Goal: Task Accomplishment & Management: Complete application form

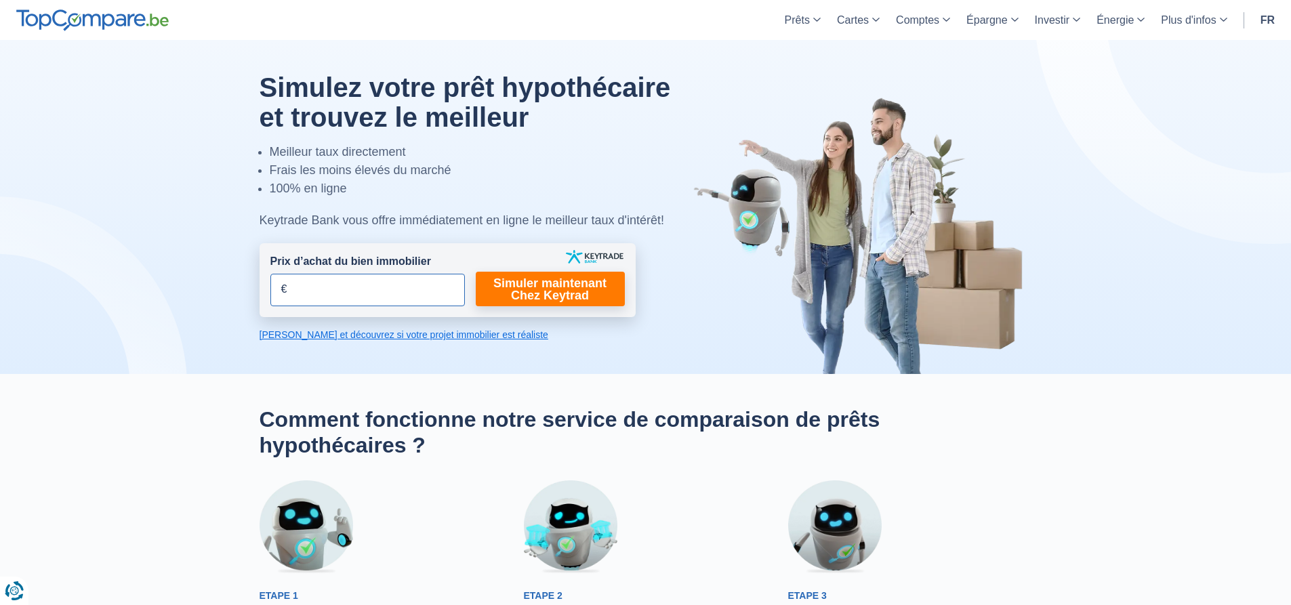
click at [317, 295] on input "Prix d’achat du bien immobilier" at bounding box center [367, 290] width 195 height 33
type input "230.000"
click at [556, 292] on link "Simuler maintenant Chez Keytrad" at bounding box center [550, 289] width 149 height 35
click at [539, 296] on link "Simuler maintenant Chez Keytrad" at bounding box center [550, 289] width 149 height 35
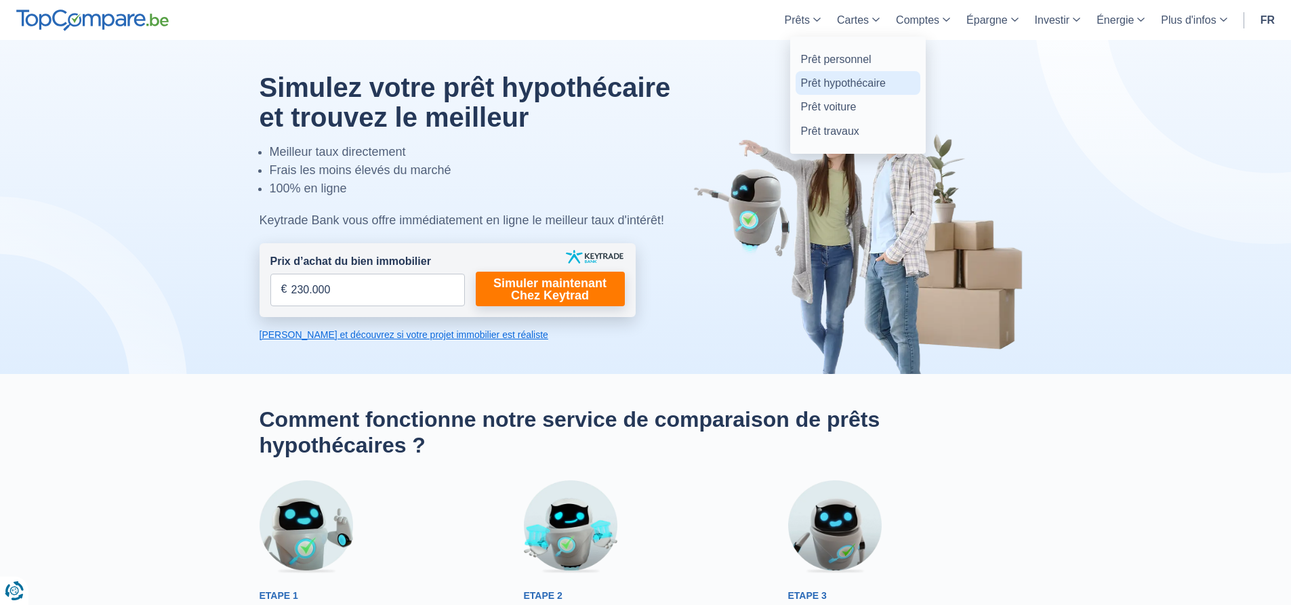
click at [857, 78] on link "Prêt hypothécaire" at bounding box center [858, 83] width 125 height 24
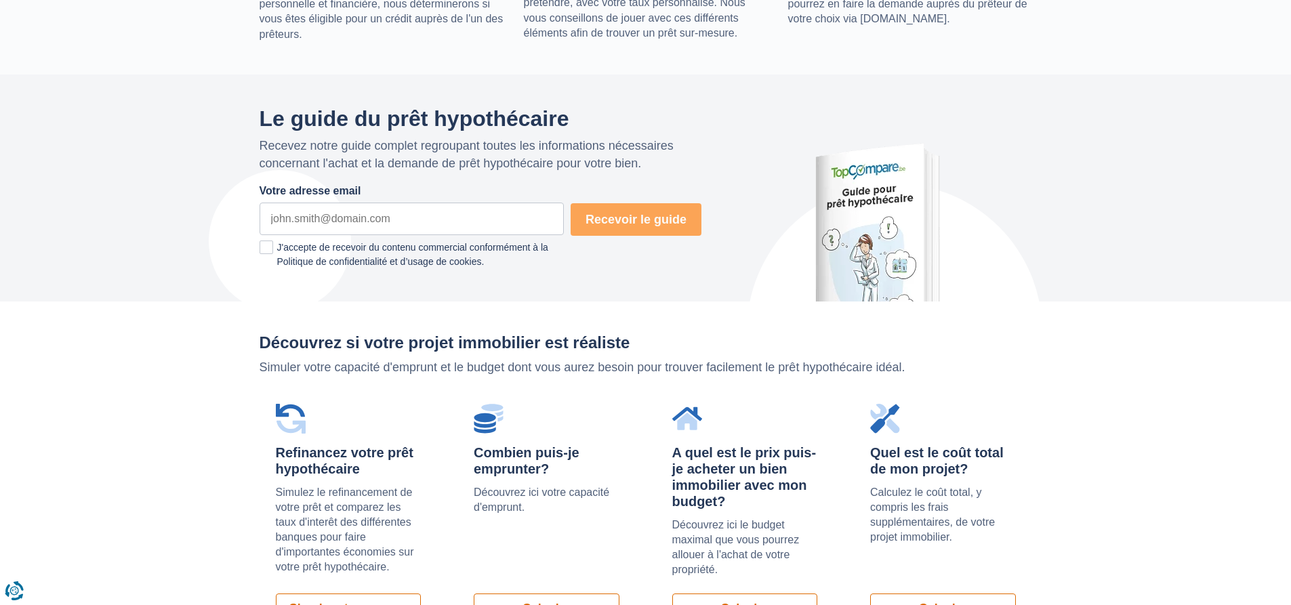
scroll to position [949, 0]
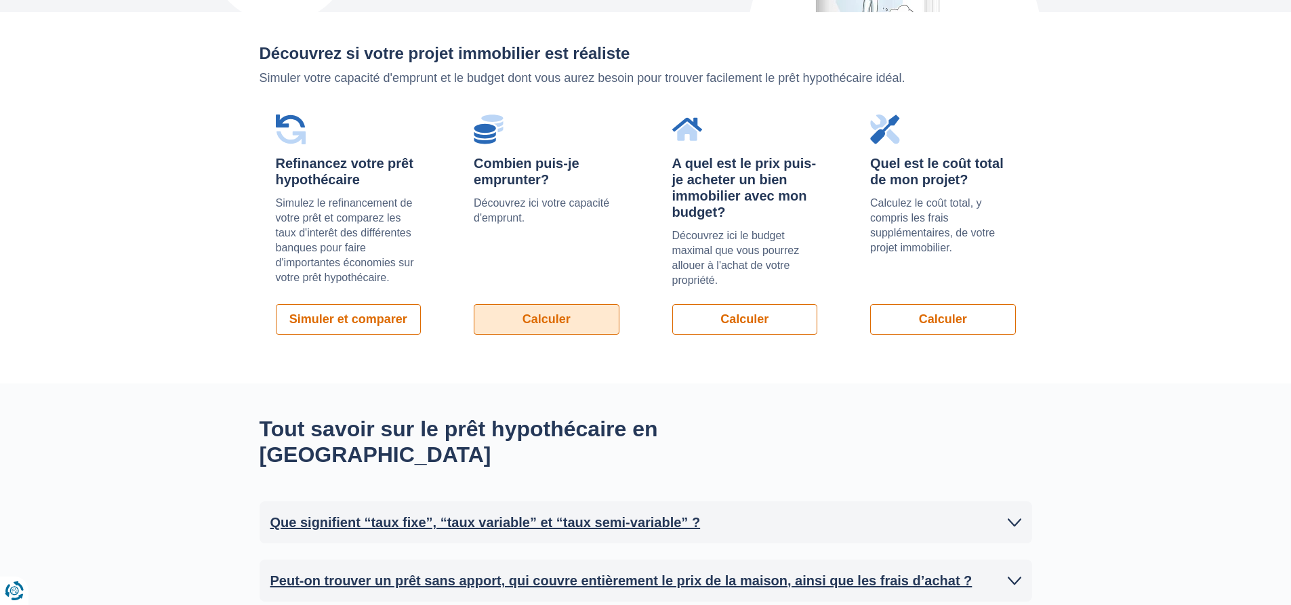
click at [570, 312] on link "Calculer" at bounding box center [547, 319] width 146 height 31
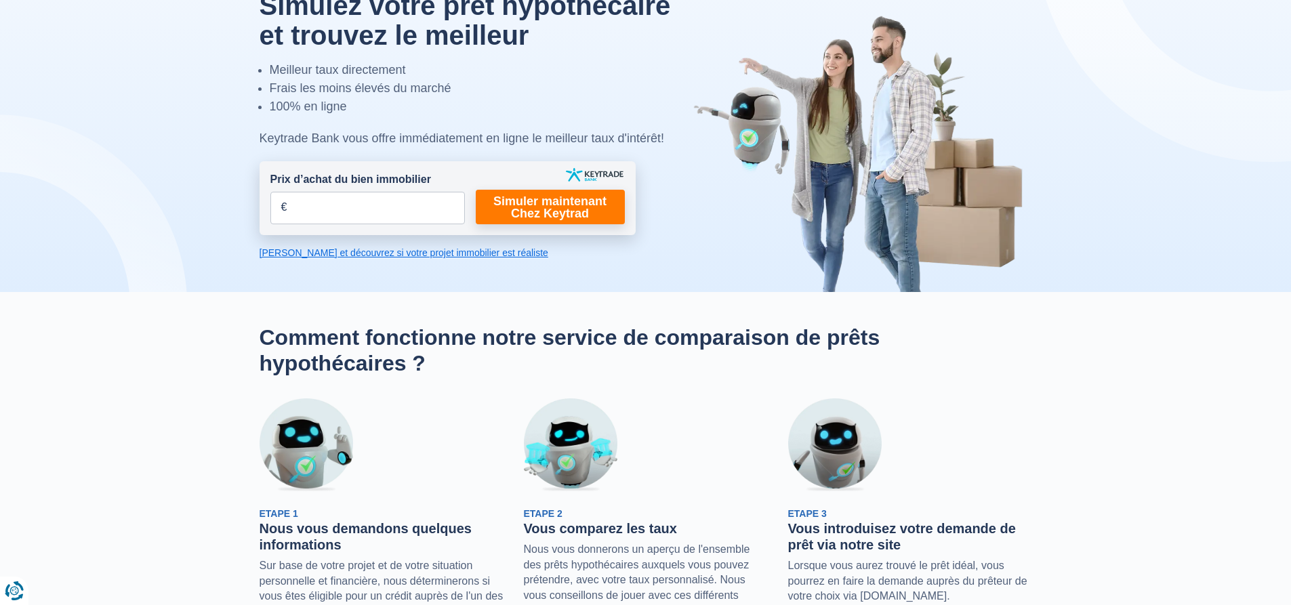
scroll to position [0, 0]
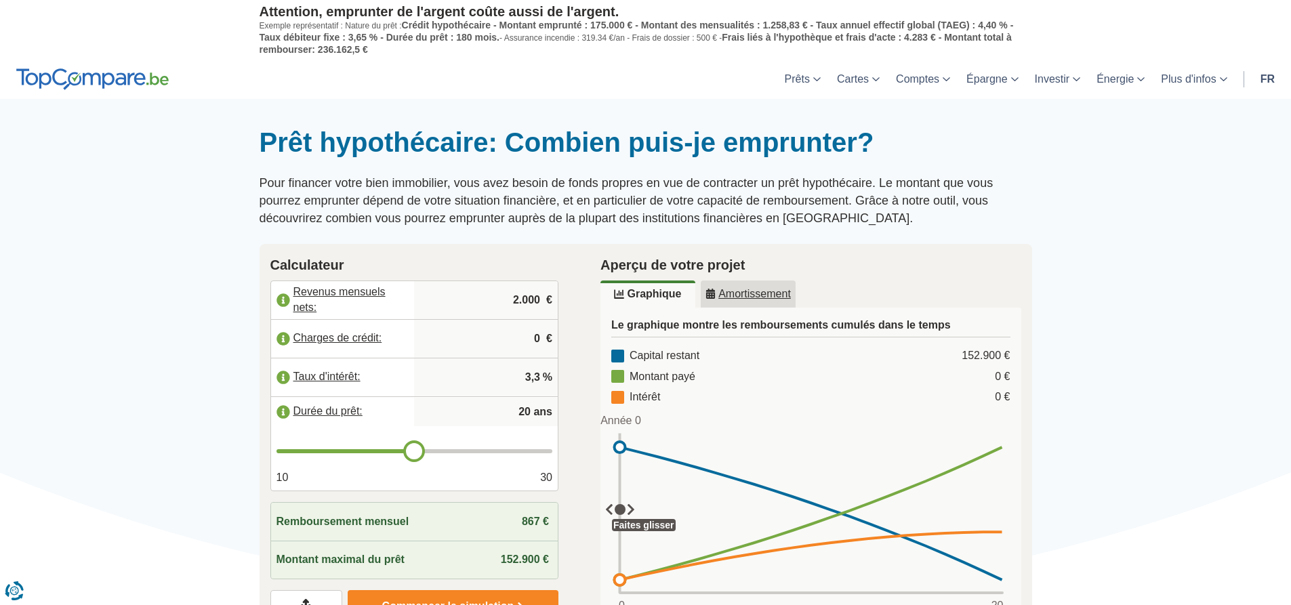
click at [526, 303] on input "2.000" at bounding box center [486, 300] width 133 height 37
drag, startPoint x: 515, startPoint y: 298, endPoint x: 525, endPoint y: 298, distance: 9.5
click at [516, 298] on input "2.000" at bounding box center [486, 300] width 133 height 37
type input "4.000"
type input "21"
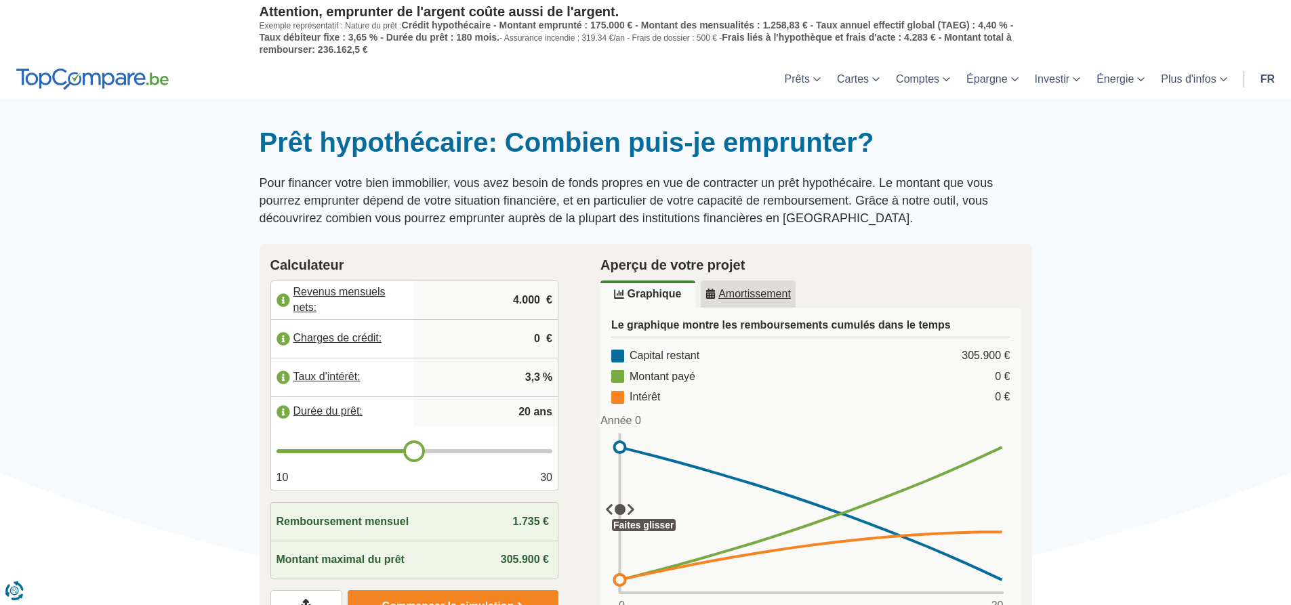
type input "21"
type input "22"
type input "23"
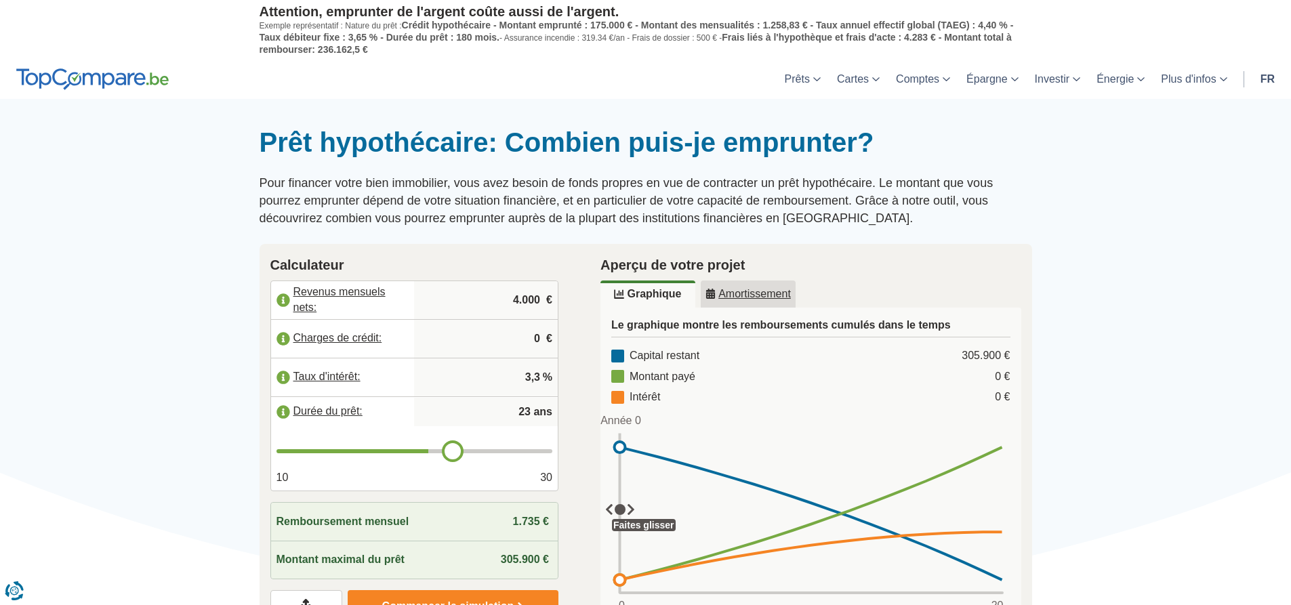
type input "24"
type input "25"
type input "26"
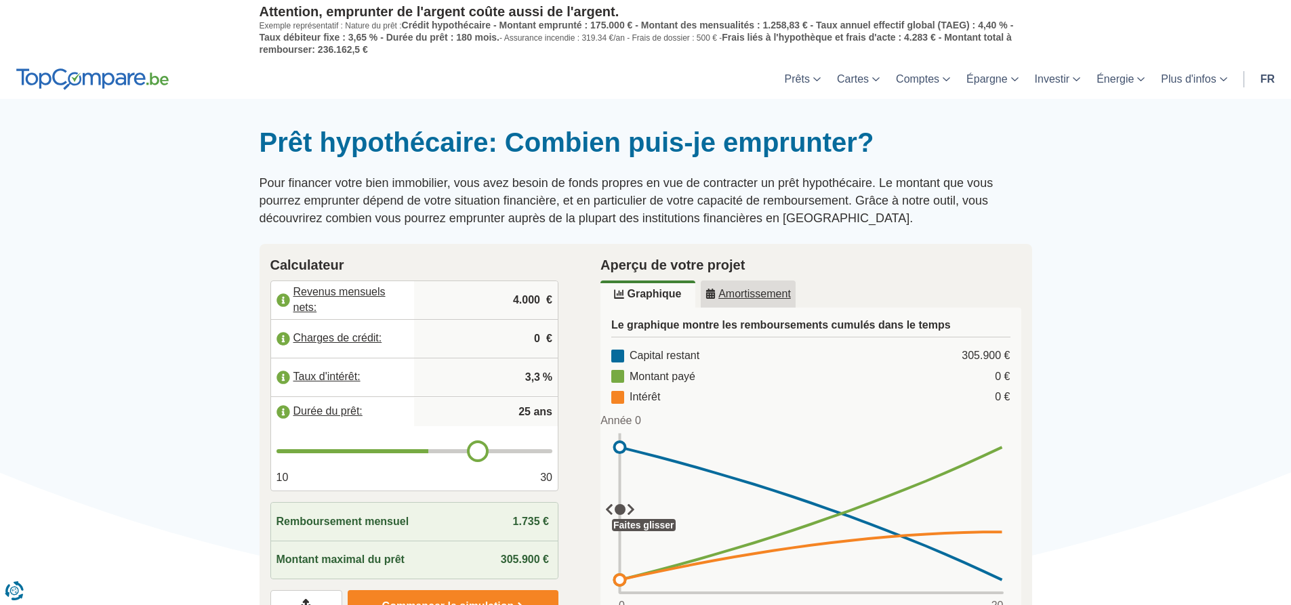
type input "26"
type input "27"
type input "28"
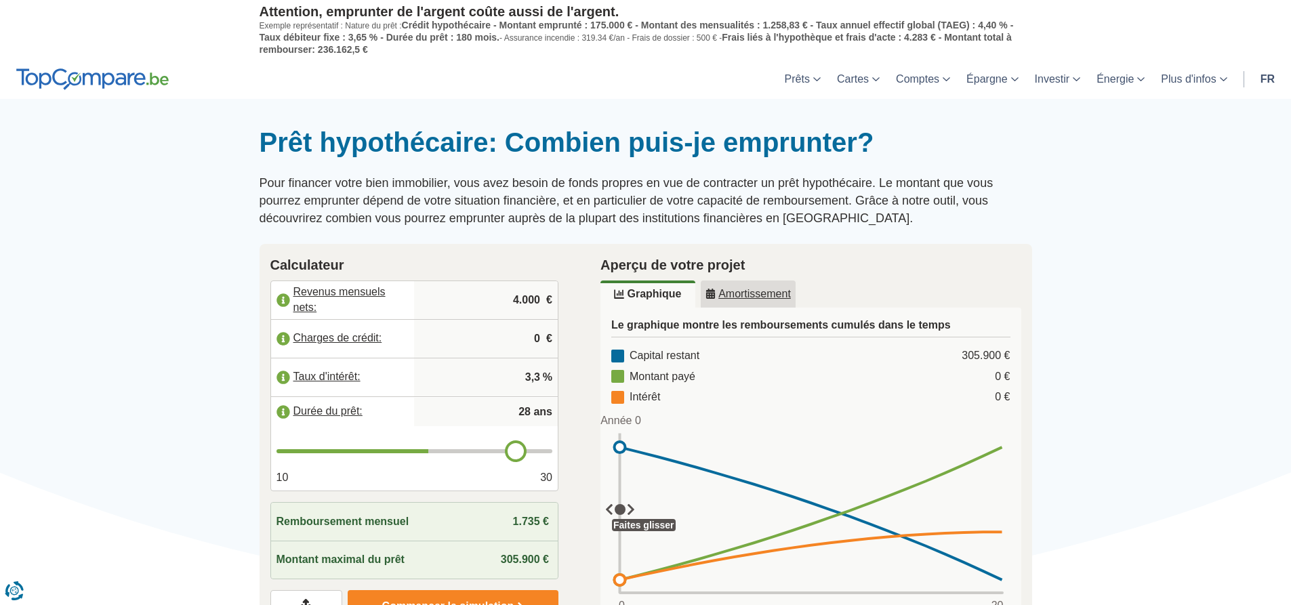
type input "29"
type input "30"
drag, startPoint x: 419, startPoint y: 456, endPoint x: 540, endPoint y: 462, distance: 121.5
type input "30"
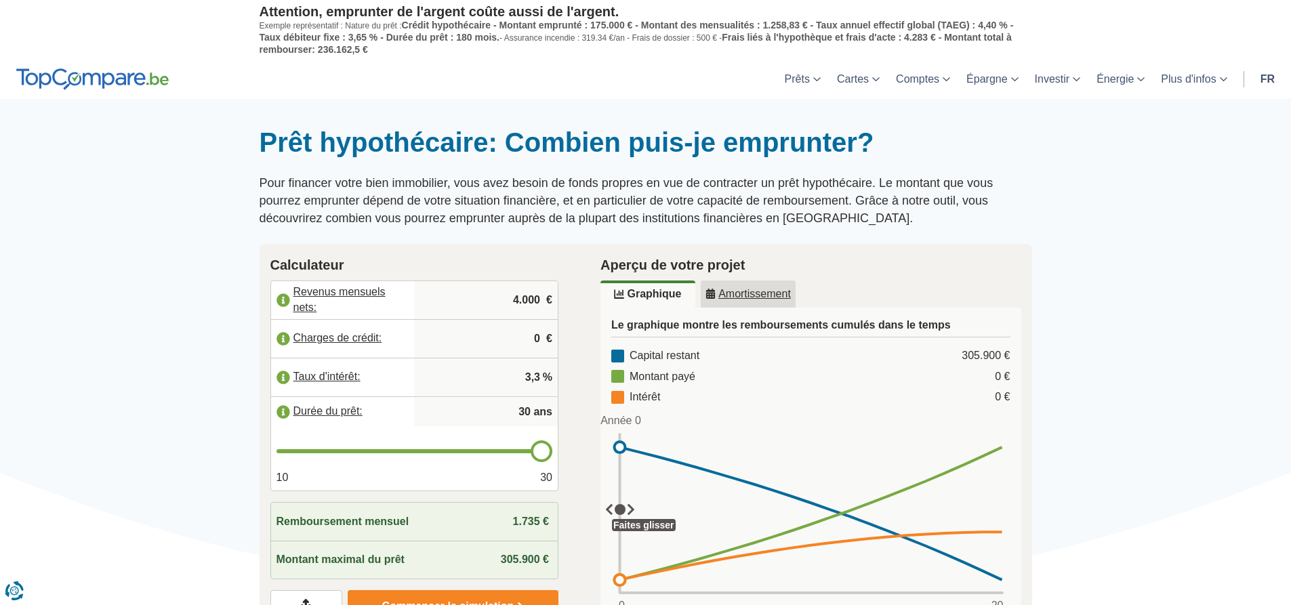
click at [540, 453] on input "range" at bounding box center [415, 451] width 277 height 4
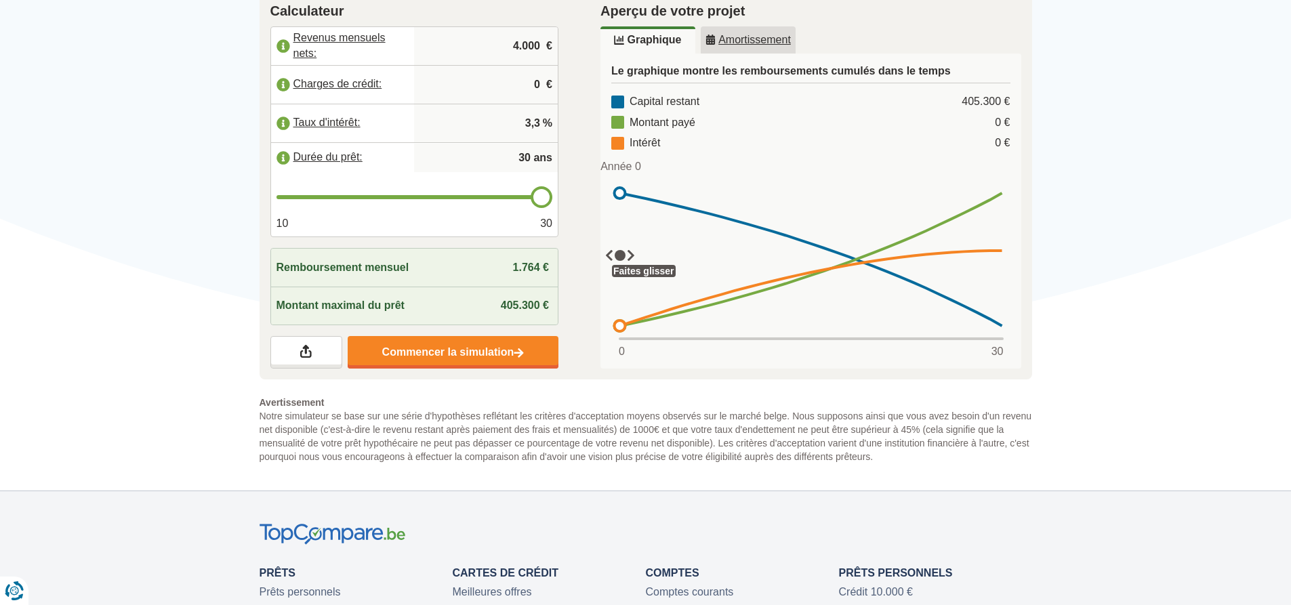
scroll to position [271, 0]
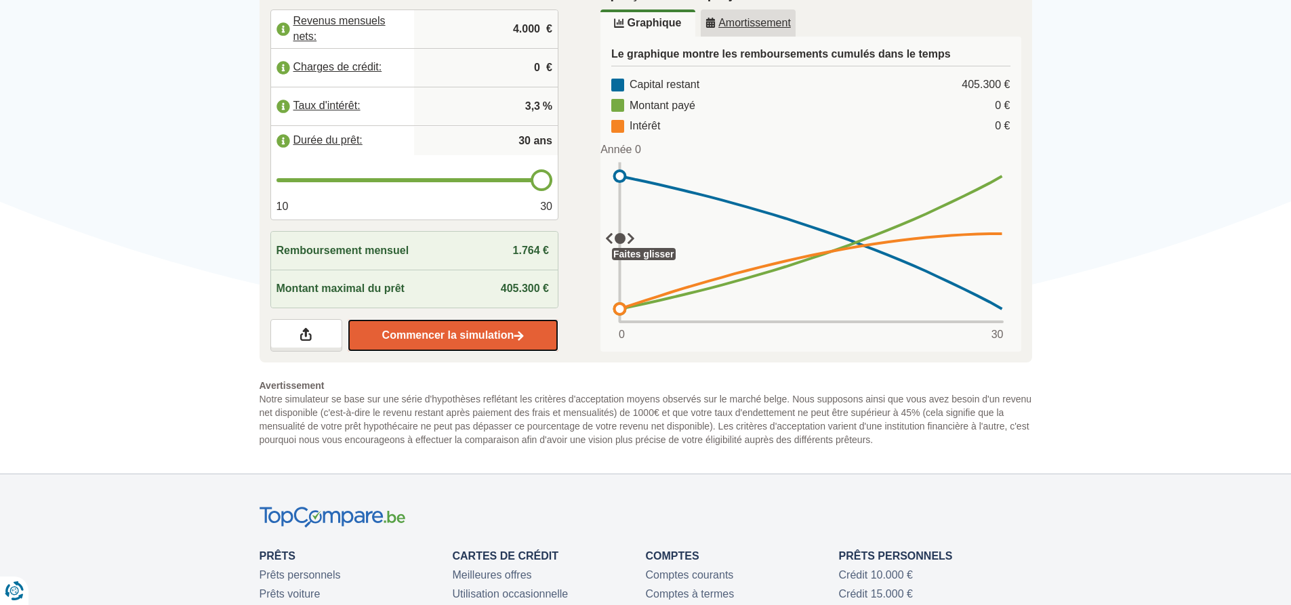
click at [510, 339] on link "Commencer la simulation" at bounding box center [453, 335] width 211 height 33
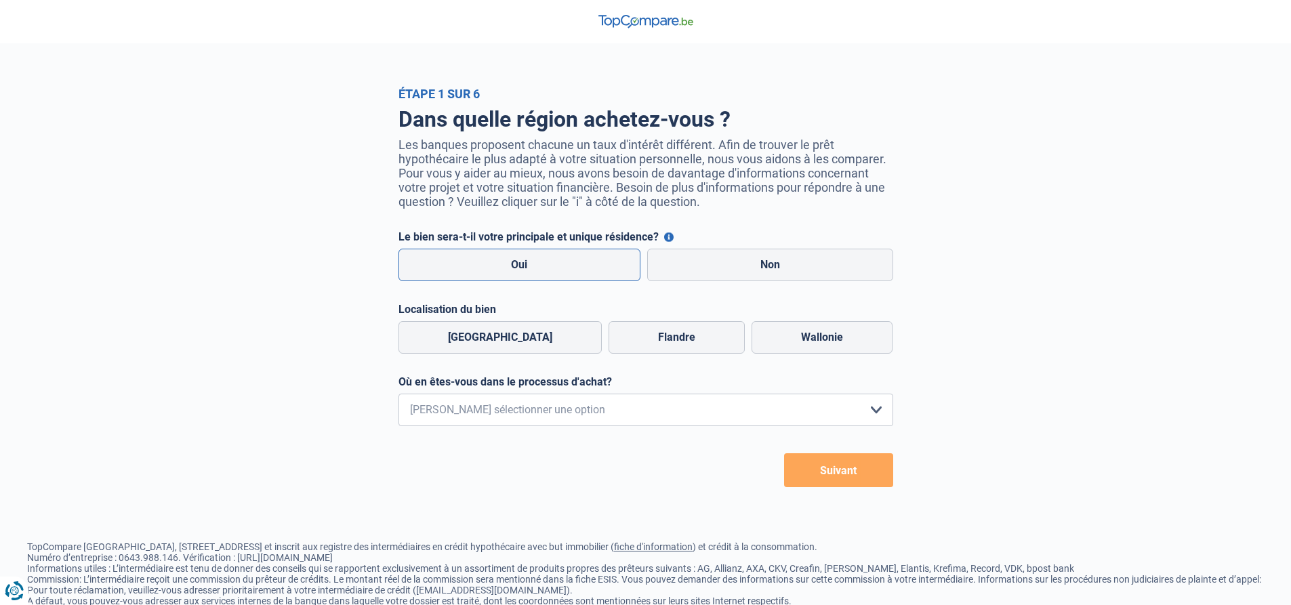
click at [603, 264] on label "Oui" at bounding box center [520, 265] width 243 height 33
click at [603, 264] on input "Oui" at bounding box center [520, 265] width 243 height 33
radio input "true"
click at [800, 344] on label "Wallonie" at bounding box center [822, 337] width 141 height 33
click at [800, 344] on input "Wallonie" at bounding box center [822, 337] width 141 height 33
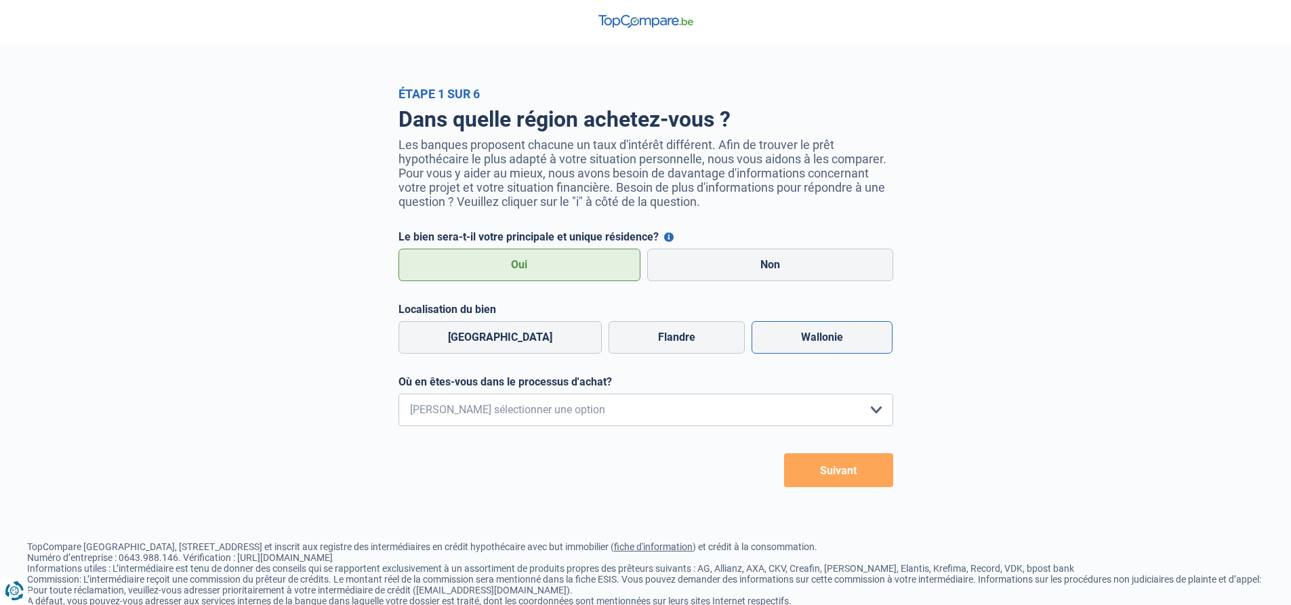
radio input "true"
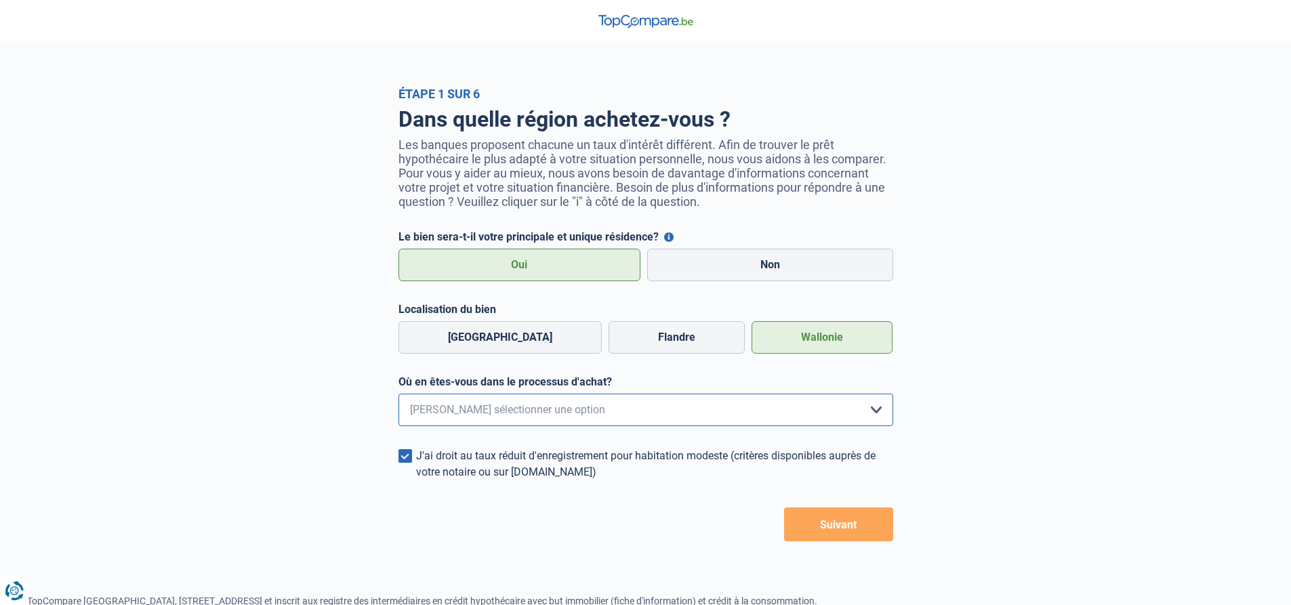
click at [474, 415] on select "Je me renseigne juste car je n'ai pas de projet d'achat concret actuellement Je…" at bounding box center [646, 410] width 495 height 33
select select "1b"
click at [399, 398] on select "Je me renseigne juste car je n'ai pas de projet d'achat concret actuellement Je…" at bounding box center [646, 410] width 495 height 33
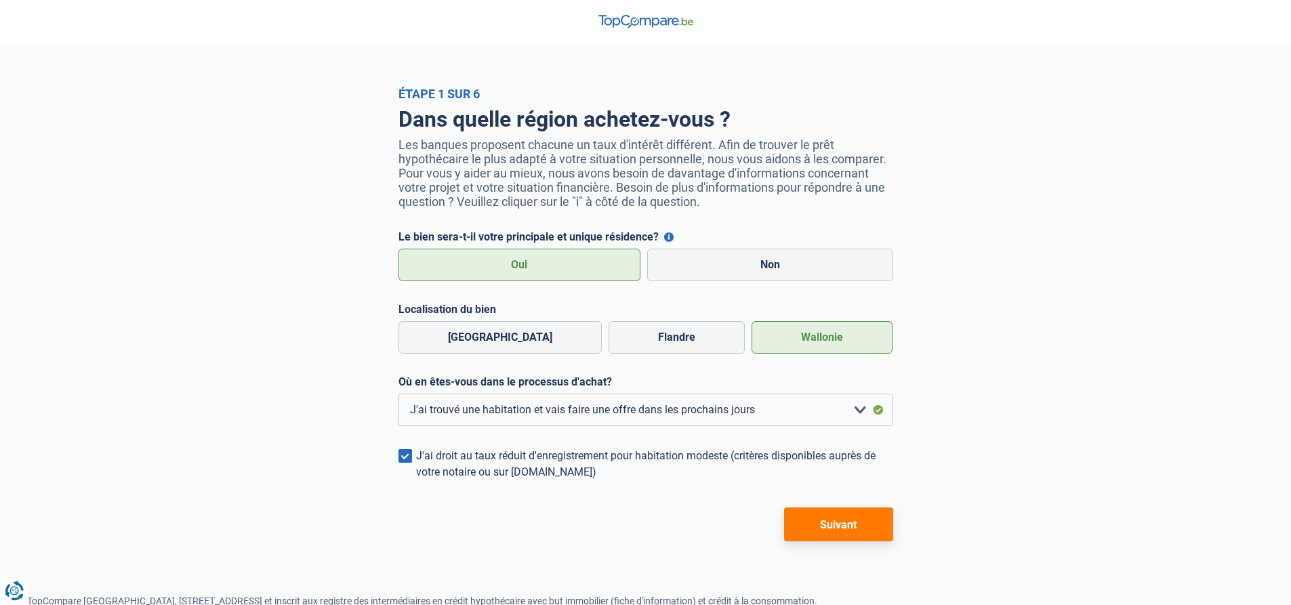
click at [846, 529] on button "Suivant" at bounding box center [838, 525] width 109 height 34
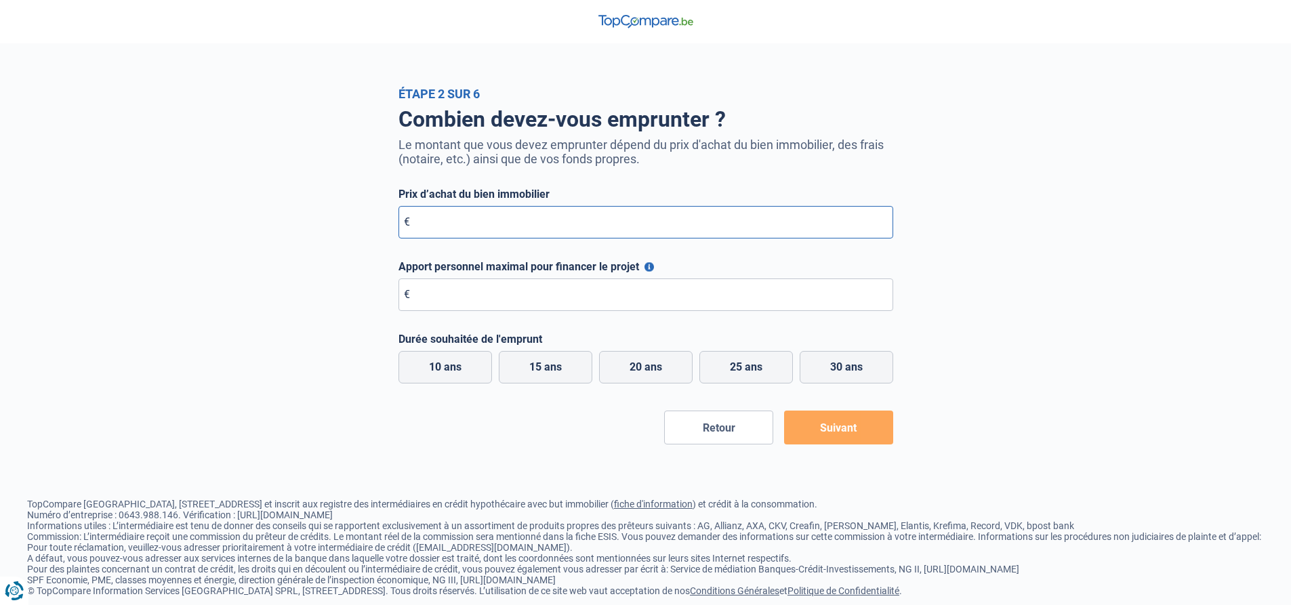
click at [430, 228] on input "Prix d’achat du bien immobilier" at bounding box center [646, 222] width 495 height 33
type input "230.000"
click at [508, 306] on input "Apport personnel maximal pour financer le projet" at bounding box center [646, 295] width 495 height 33
type input "0"
drag, startPoint x: 846, startPoint y: 359, endPoint x: 846, endPoint y: 375, distance: 16.3
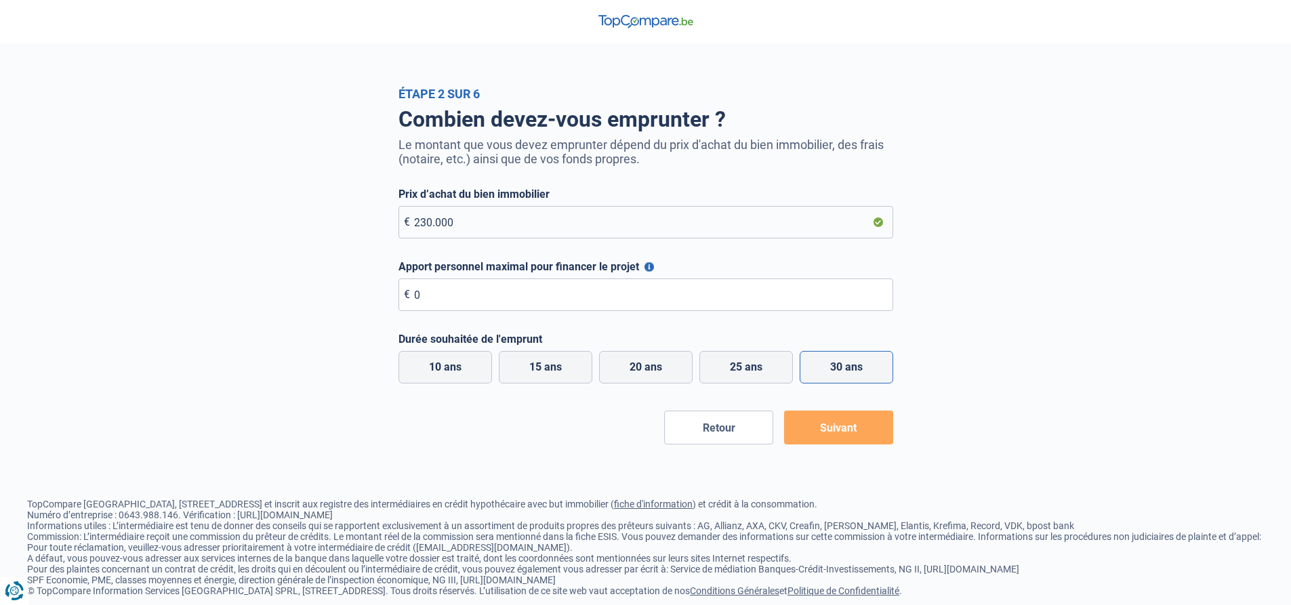
click at [846, 360] on label "30 ans" at bounding box center [847, 367] width 94 height 33
click at [846, 360] on input "30 ans" at bounding box center [847, 367] width 94 height 33
radio input "true"
click at [844, 430] on button "Suivant" at bounding box center [838, 428] width 109 height 34
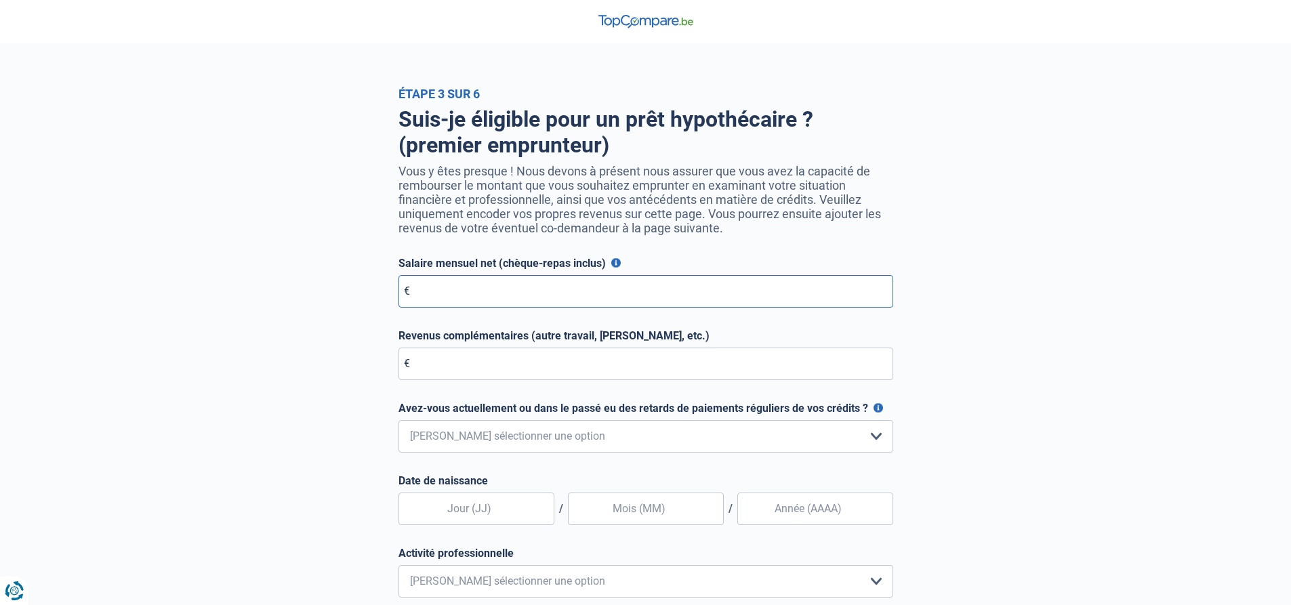
click at [481, 289] on input "Salaire mensuel net (chèque-repas inclus)" at bounding box center [646, 291] width 495 height 33
type input "4.000"
click at [486, 374] on input "Revenus complémentaires (autre travail, [PERSON_NAME], etc.)" at bounding box center [646, 364] width 495 height 33
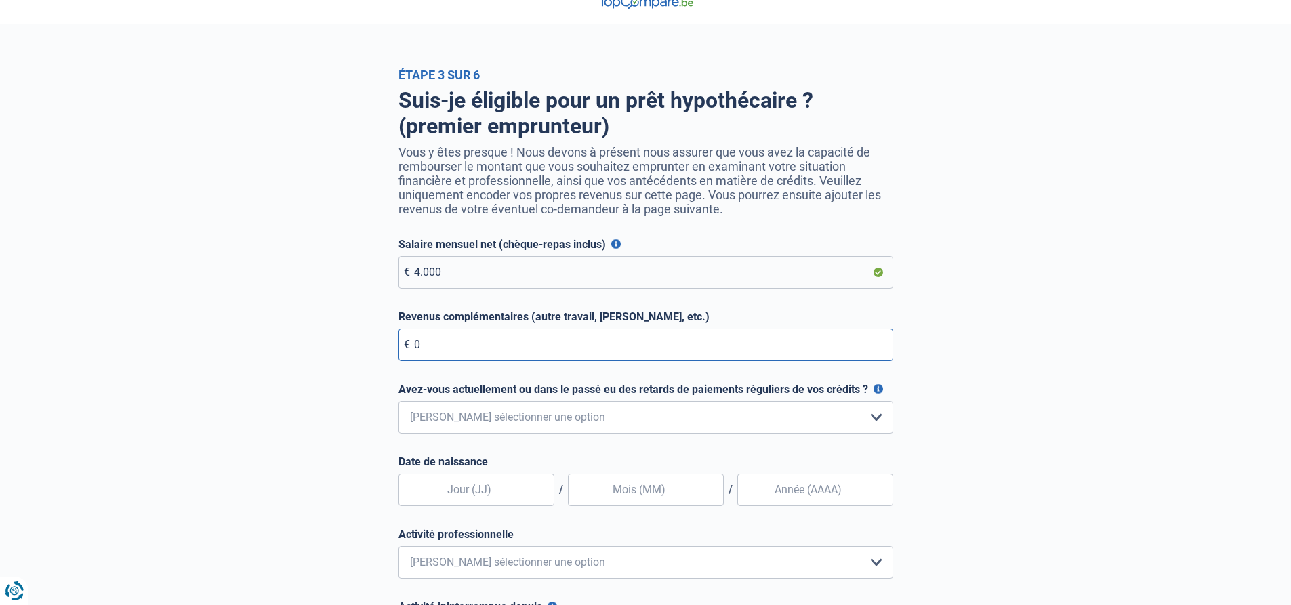
scroll to position [68, 0]
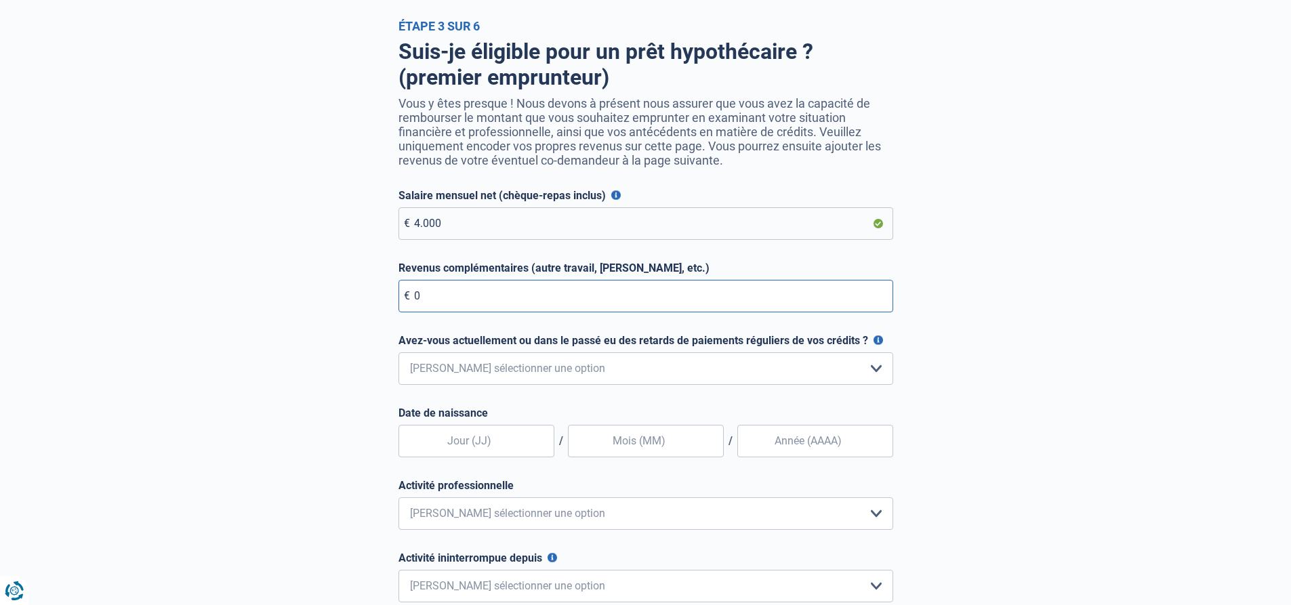
type input "0"
click at [533, 359] on select "Non, jamais Oui mais j'ai tout remboursé il y a moins d'un an Oui mais cela fai…" at bounding box center [646, 368] width 495 height 33
select select "0"
click at [399, 356] on select "Non, jamais Oui mais j'ai tout remboursé il y a moins d'un an Oui mais cela fai…" at bounding box center [646, 368] width 495 height 33
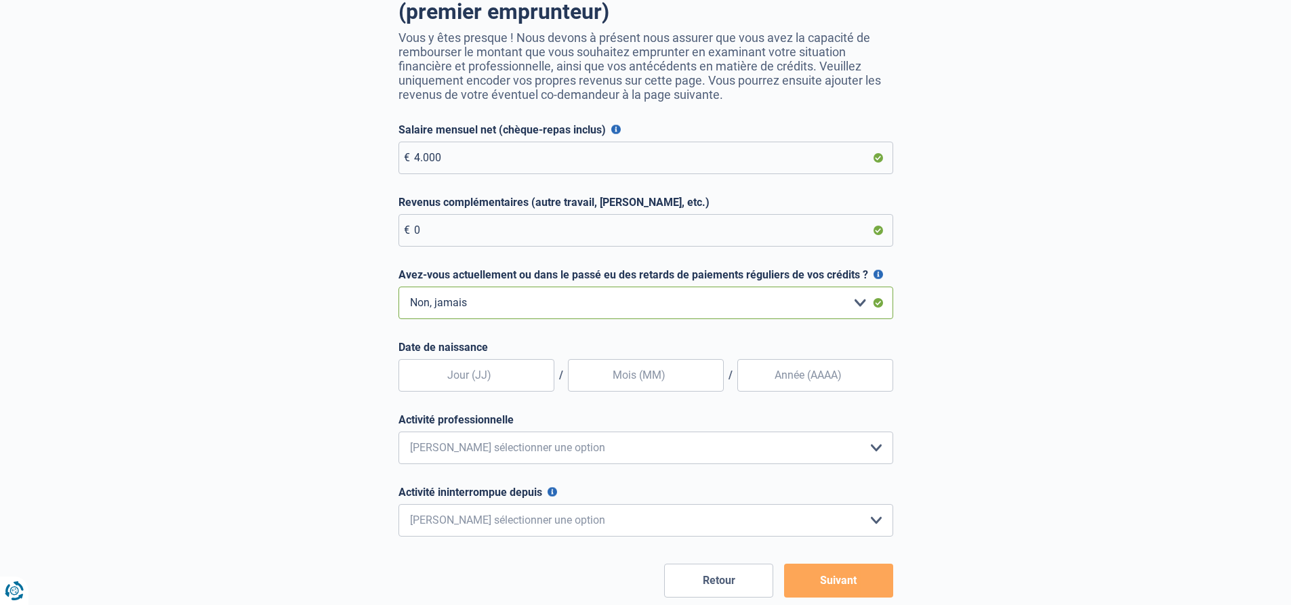
scroll to position [203, 0]
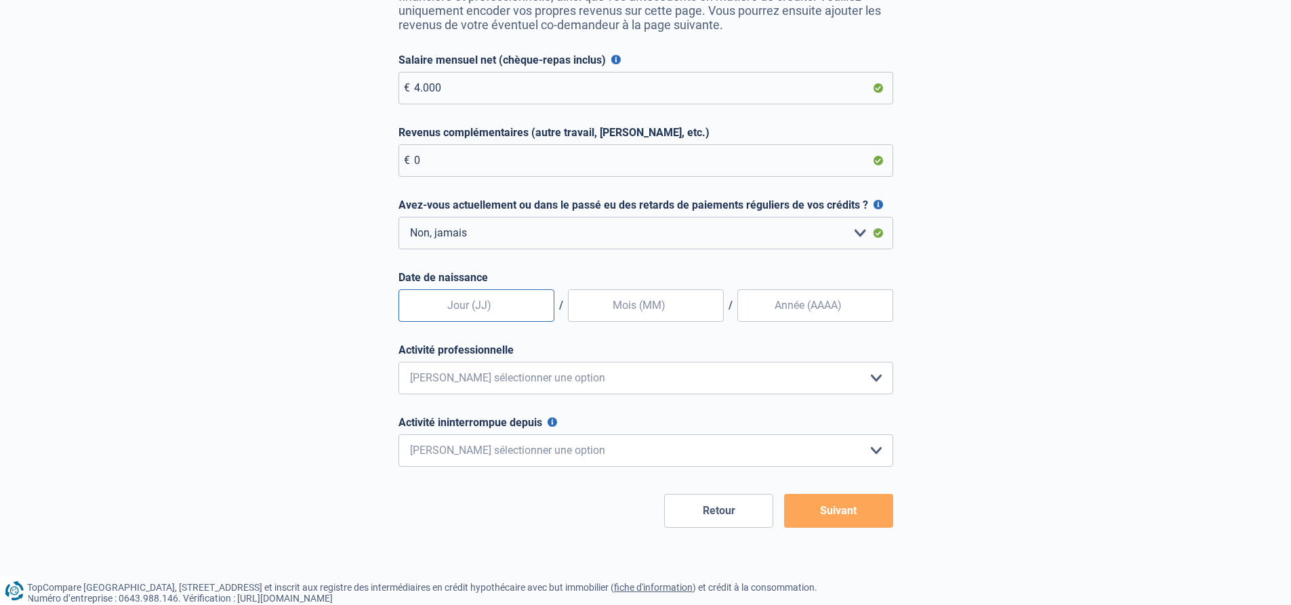
click at [473, 312] on input "text" at bounding box center [477, 305] width 156 height 33
type input "24"
type input "01"
type input "2002"
click at [506, 373] on select "Employé privé Ouvrier Fonctionnaire Indépendant Dirigeant d'entreprise Pensionn…" at bounding box center [646, 378] width 495 height 33
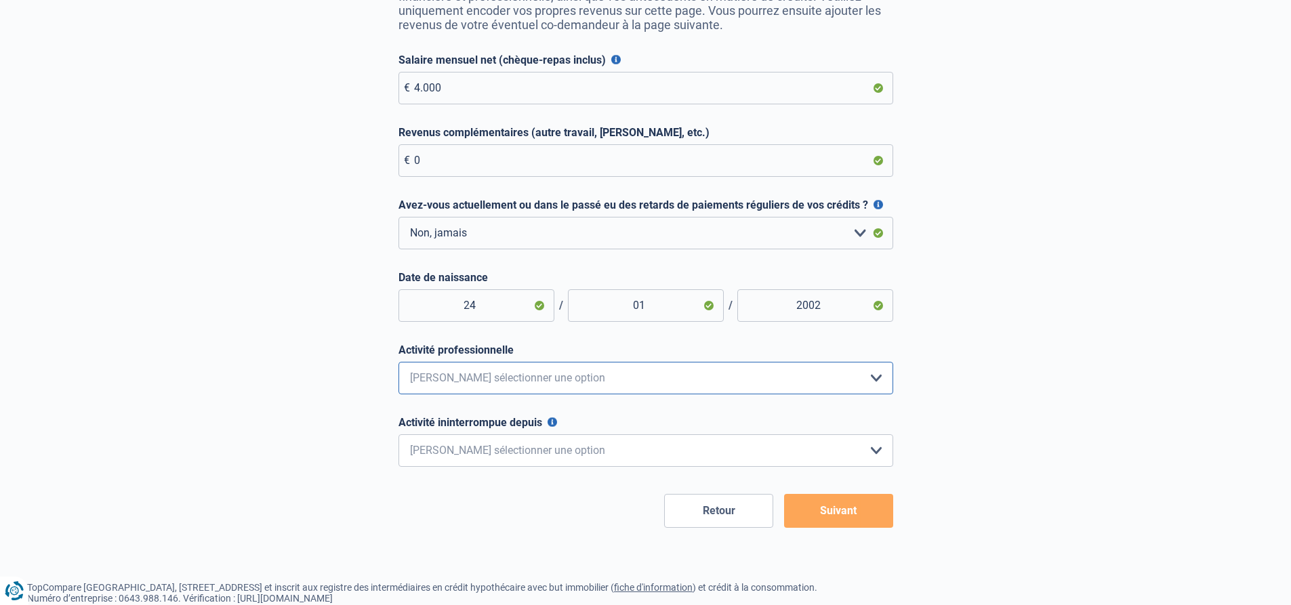
select select "privateEmployee"
click at [399, 365] on select "Employé privé Ouvrier Fonctionnaire Indépendant Dirigeant d'entreprise Pensionn…" at bounding box center [646, 378] width 495 height 33
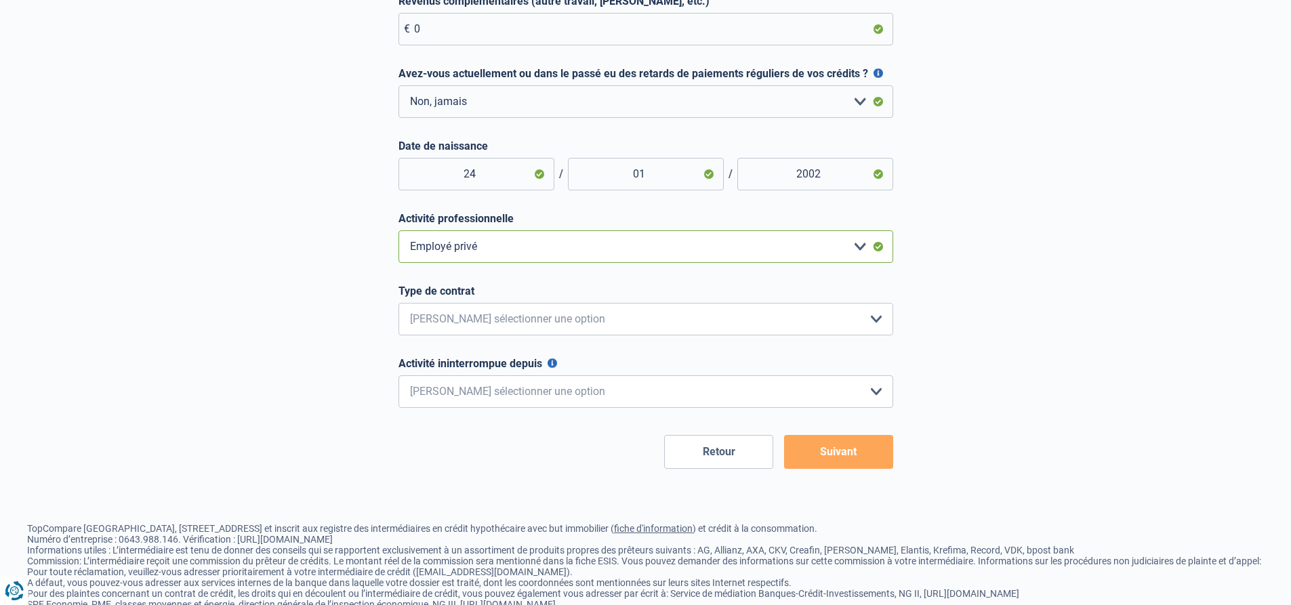
scroll to position [339, 0]
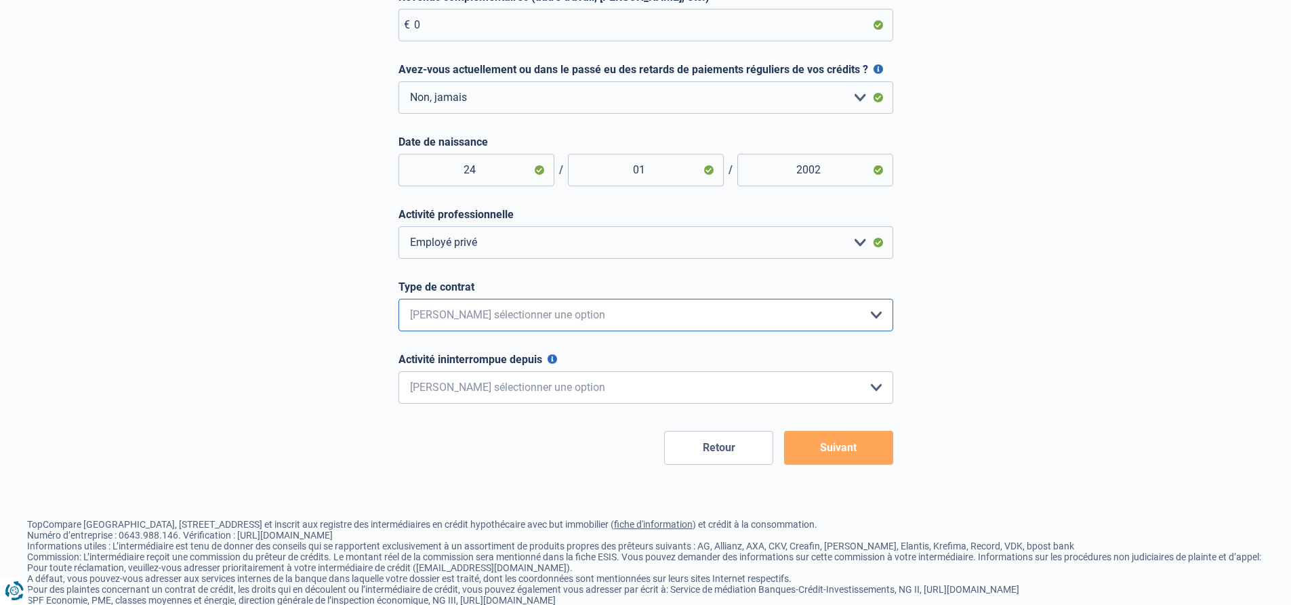
click at [606, 317] on select "Intérimaire Contrat à Durée Indéterminée Contrat à Durée Déterminée Veuillez sé…" at bounding box center [646, 315] width 495 height 33
select select "fixedTerm"
click at [399, 302] on select "Intérimaire Contrat à Durée Indéterminée Contrat à Durée Déterminée Veuillez sé…" at bounding box center [646, 315] width 495 height 33
click at [550, 393] on select "< 6 mois 6 - 12 mois 12 - 24 mois 24 - 36 mois > 36 mois Veuillez sélectionner …" at bounding box center [646, 387] width 495 height 33
select select "less6"
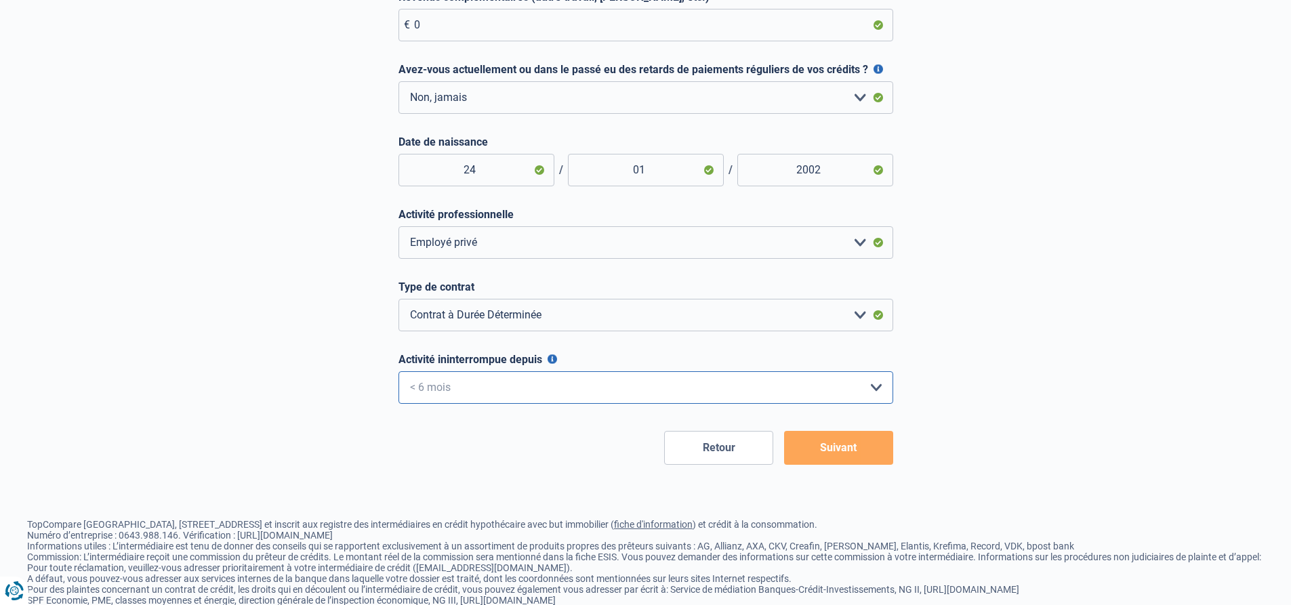
click at [399, 375] on select "< 6 mois 6 - 12 mois 12 - 24 mois 24 - 36 mois > 36 mois Veuillez sélectionner …" at bounding box center [646, 387] width 495 height 33
click at [833, 460] on button "Suivant" at bounding box center [838, 448] width 109 height 34
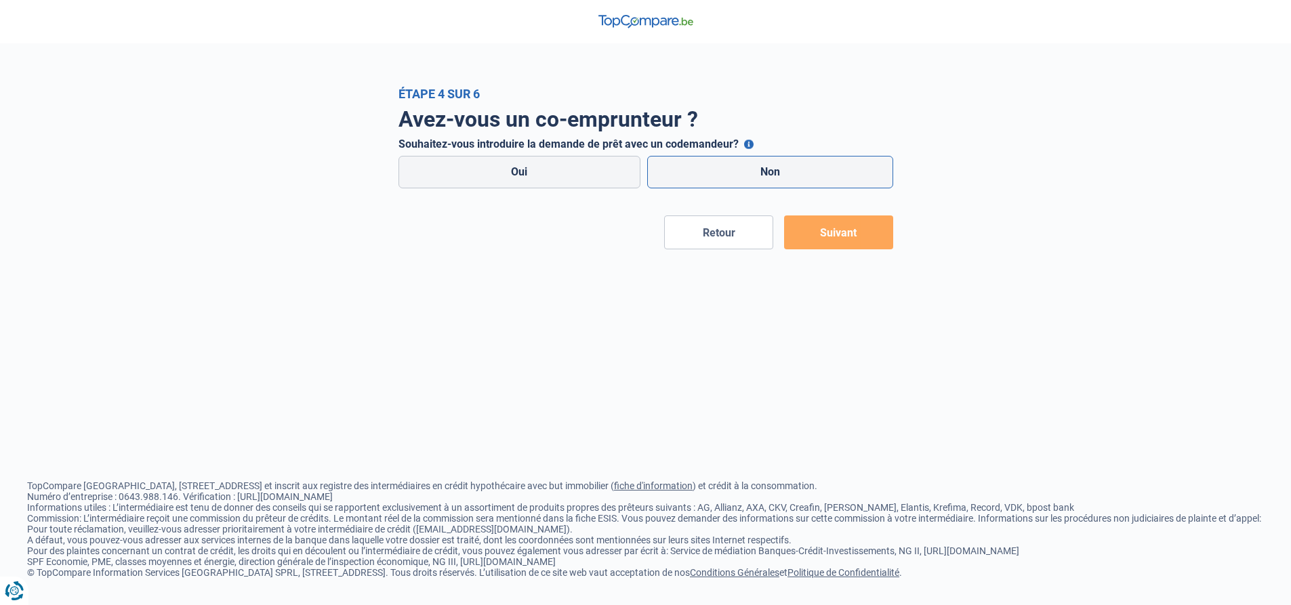
click at [815, 178] on label "Non" at bounding box center [770, 172] width 246 height 33
click at [815, 178] on input "Non" at bounding box center [770, 172] width 246 height 33
radio input "true"
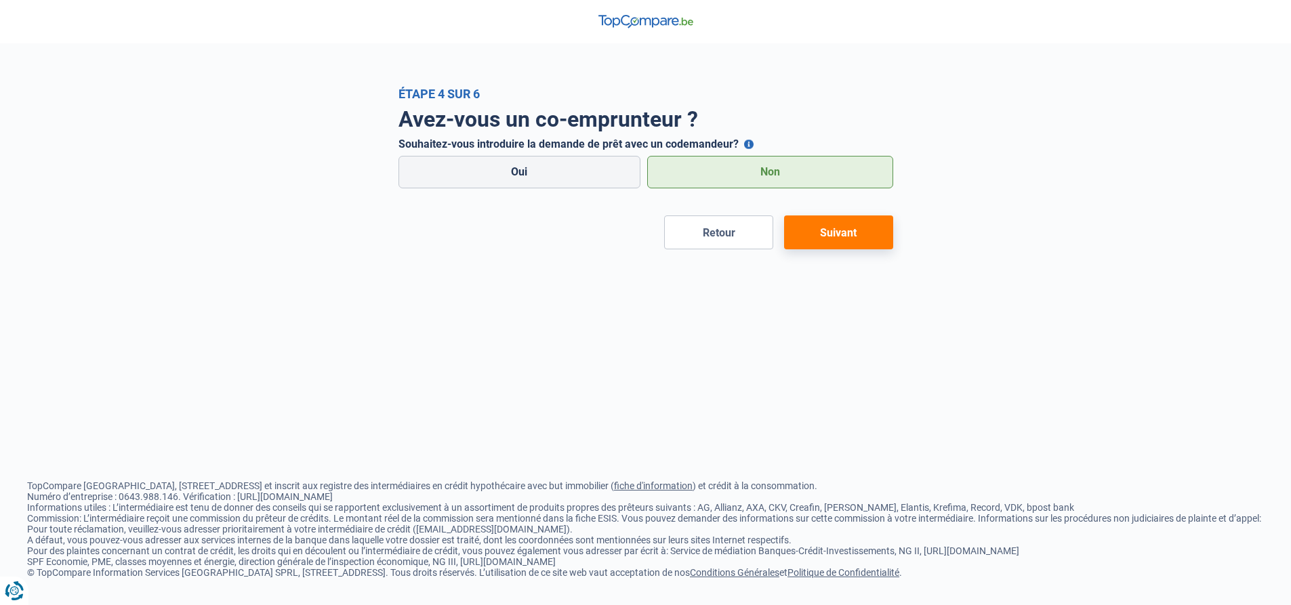
click at [843, 234] on button "Suivant" at bounding box center [838, 233] width 109 height 34
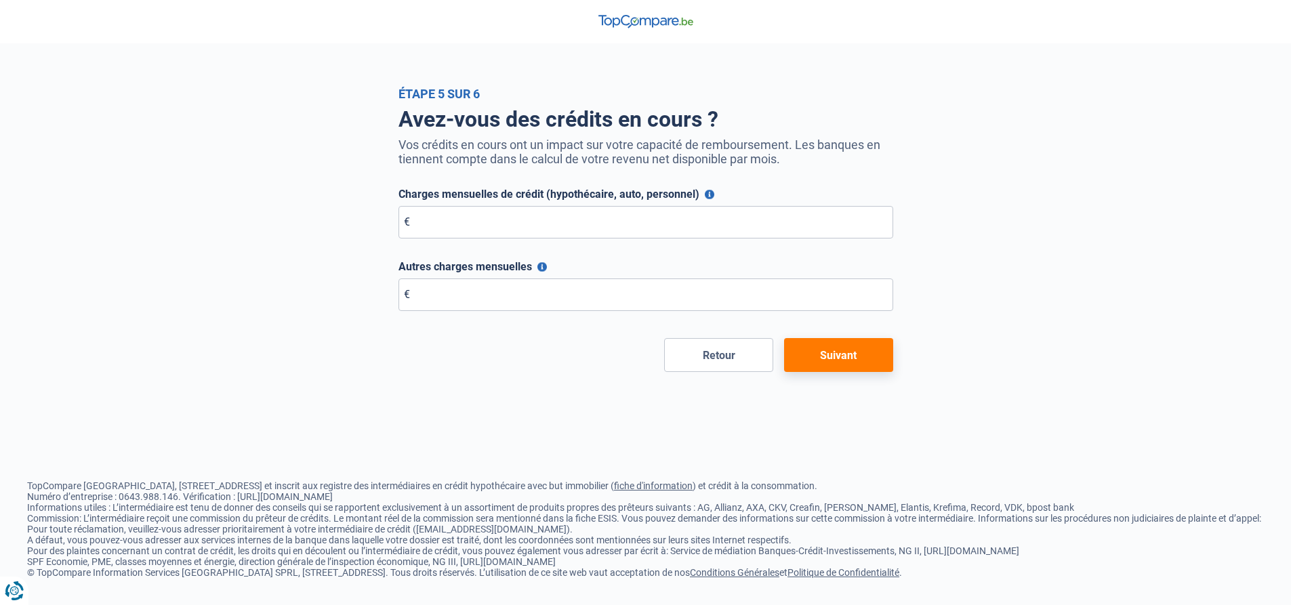
click at [544, 243] on form "Charges mensuelles de crédit (hypothécaire, auto, personnel) [PERSON_NAME] indi…" at bounding box center [646, 280] width 495 height 184
